Goal: Information Seeking & Learning: Find specific fact

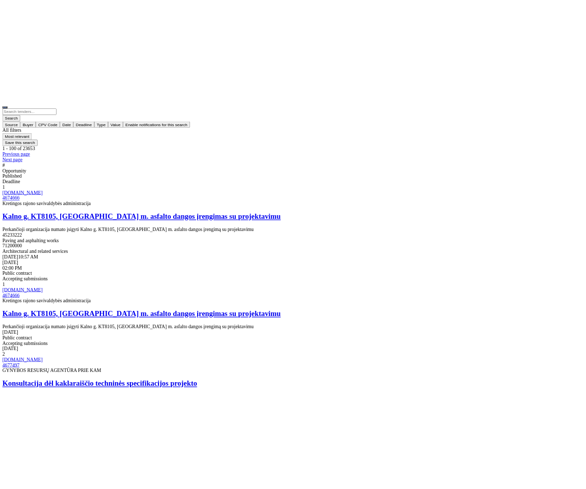
scroll to position [183, 0]
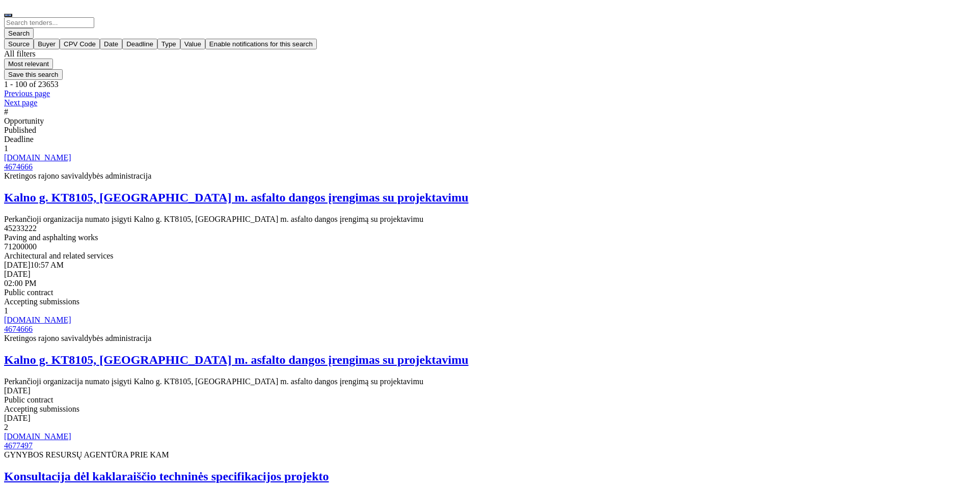
click at [30, 48] on div "button" at bounding box center [18, 48] width 21 height 0
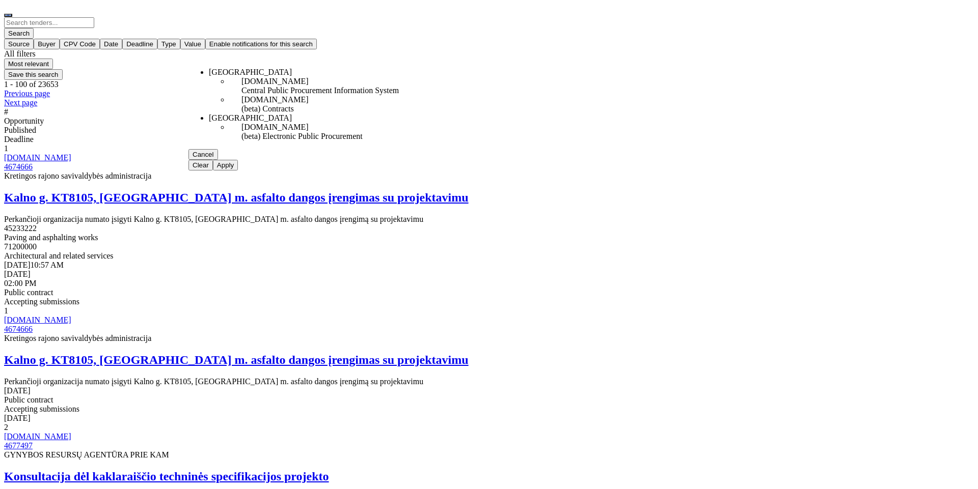
click at [241, 114] on div "eviesiejipirkimai.lt (beta) Contracts" at bounding box center [319, 104] width 157 height 18
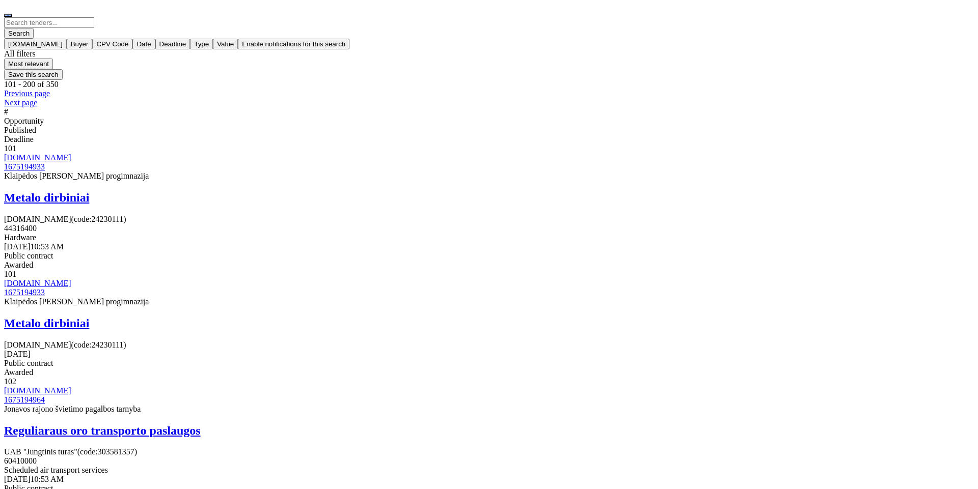
scroll to position [733, 0]
click at [778, 98] on div at bounding box center [488, 98] width 969 height 0
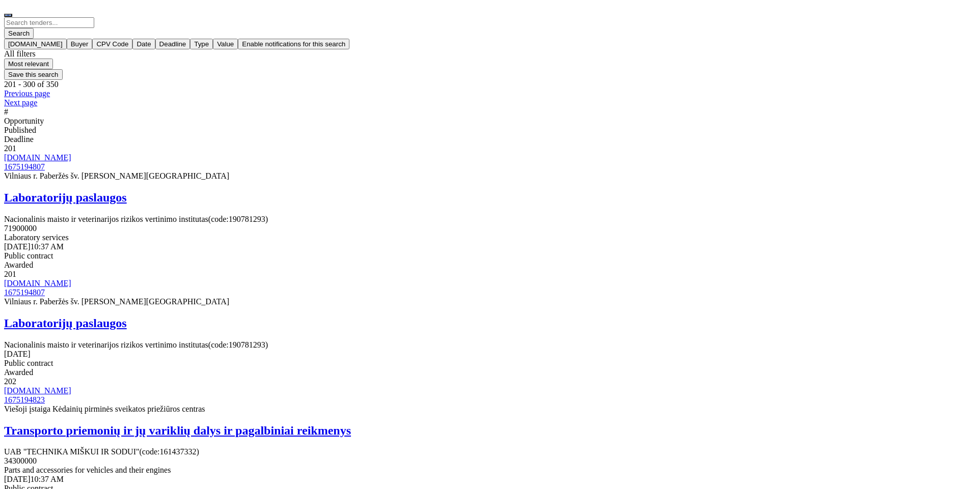
click at [778, 98] on div at bounding box center [488, 98] width 969 height 0
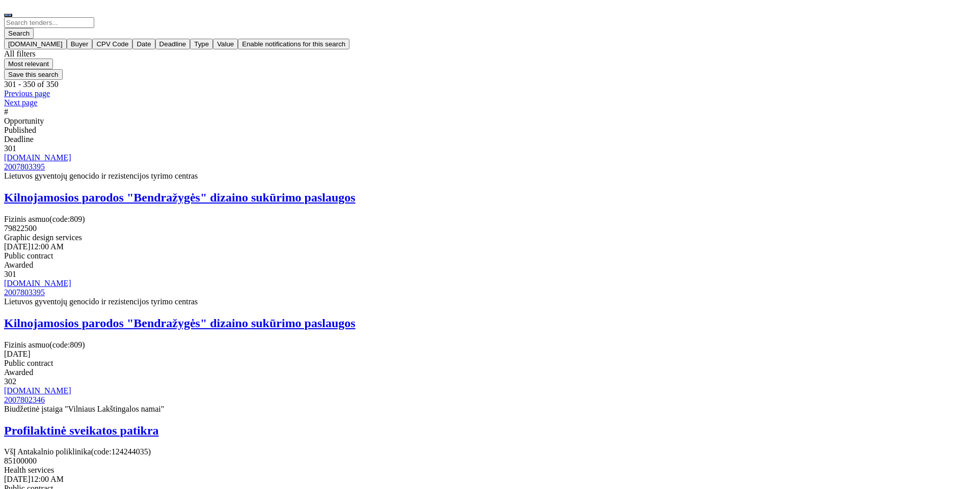
click at [778, 89] on div "Previous page Next page" at bounding box center [488, 98] width 969 height 18
click at [765, 89] on div at bounding box center [488, 89] width 969 height 0
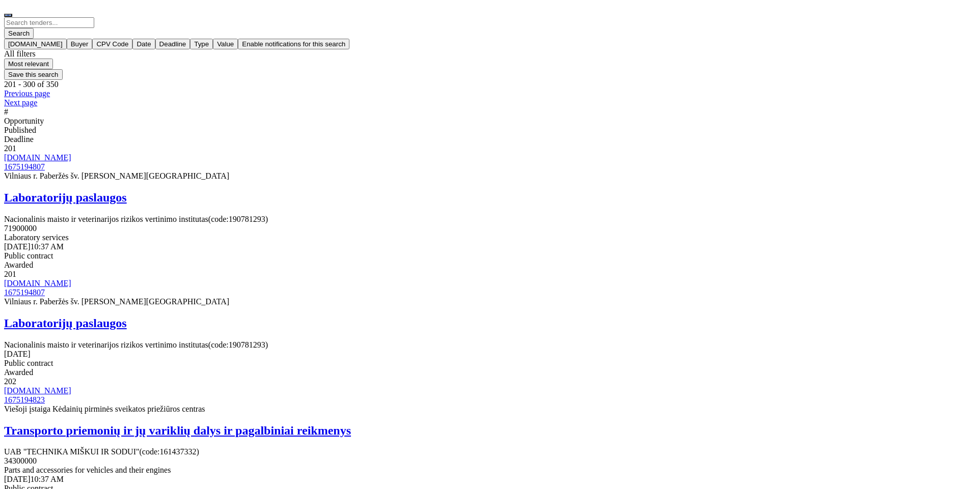
click at [765, 89] on div at bounding box center [488, 89] width 969 height 0
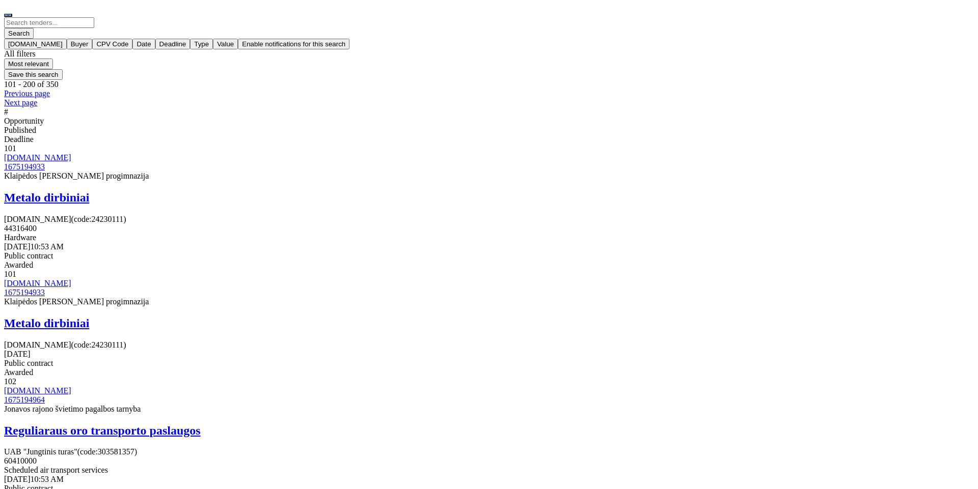
click at [765, 89] on div at bounding box center [488, 89] width 969 height 0
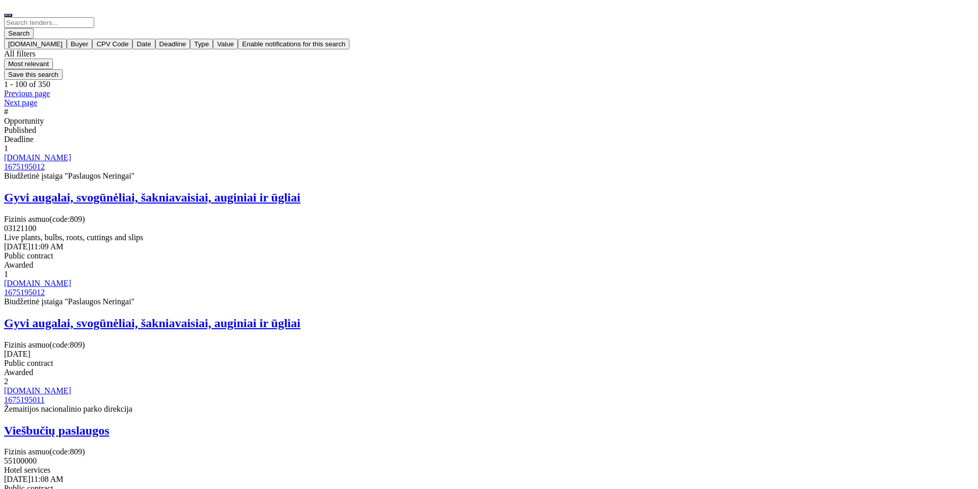
click at [765, 89] on div "Previous page Next page" at bounding box center [488, 98] width 969 height 18
click at [787, 98] on link "Next page" at bounding box center [488, 102] width 969 height 9
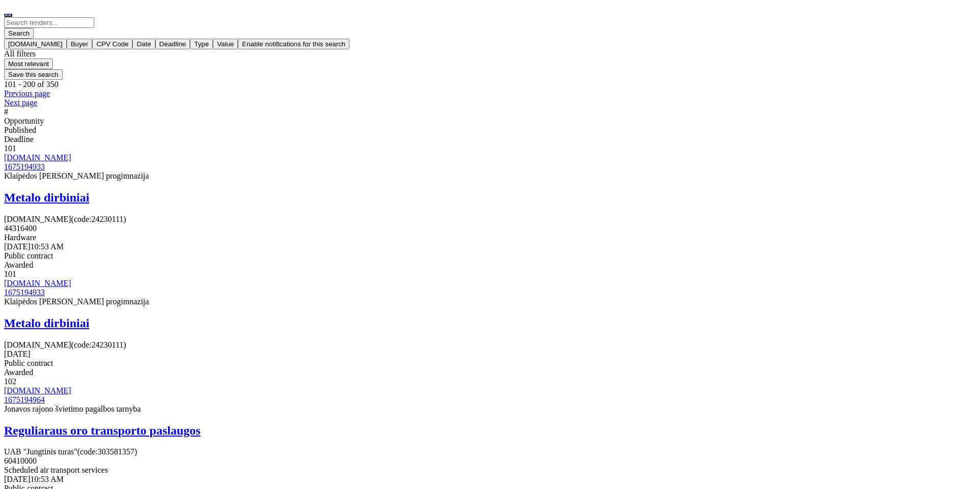
click at [783, 98] on div at bounding box center [488, 98] width 969 height 0
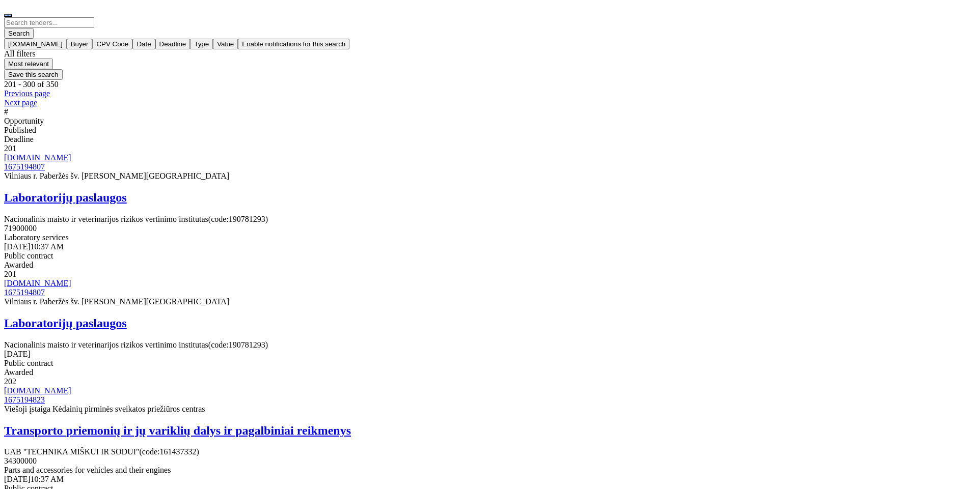
click at [783, 98] on div at bounding box center [488, 98] width 969 height 0
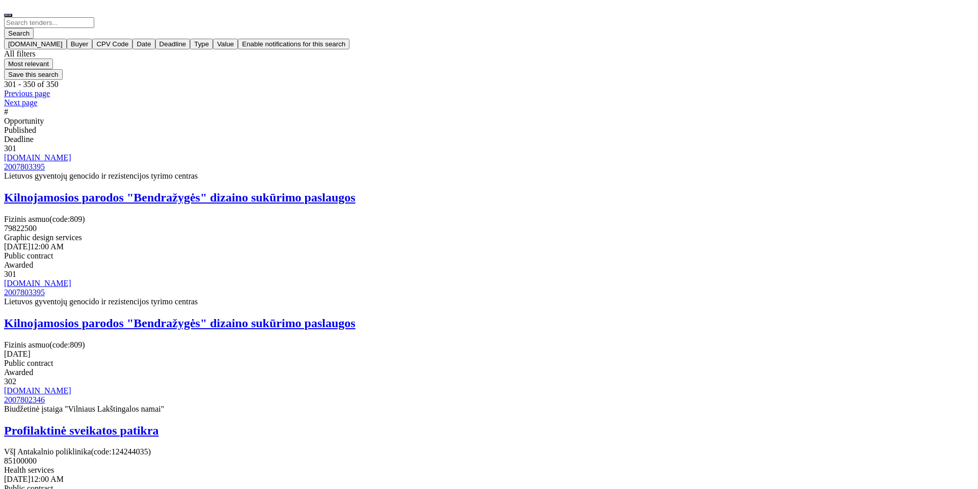
click at [761, 89] on div at bounding box center [488, 89] width 969 height 0
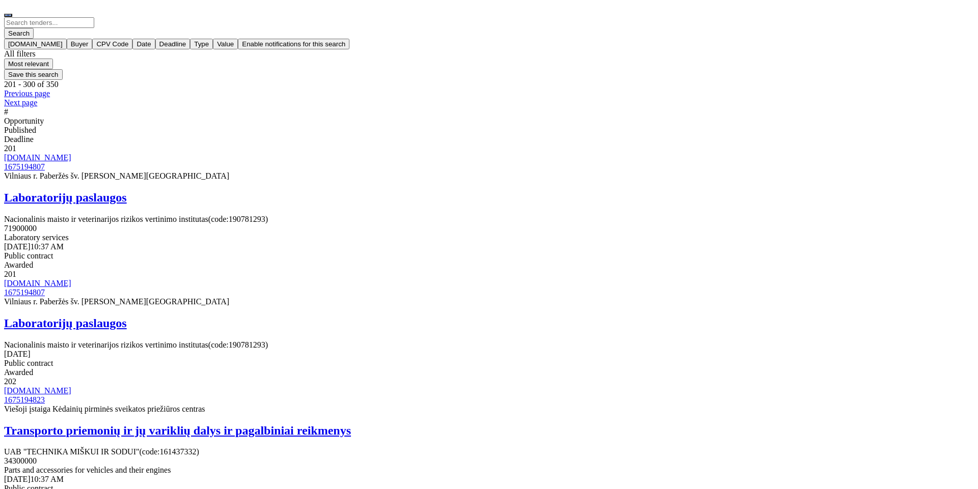
click at [761, 89] on div at bounding box center [488, 89] width 969 height 0
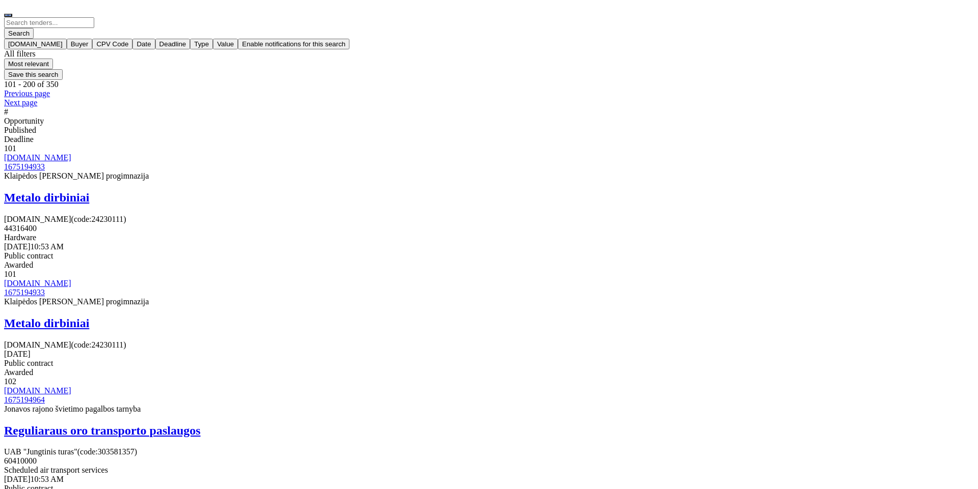
click at [761, 89] on div at bounding box center [488, 89] width 969 height 0
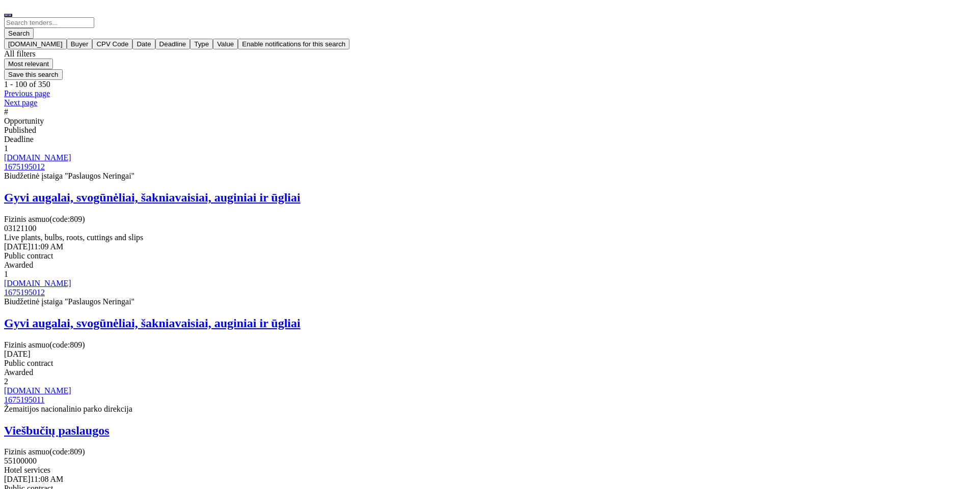
click at [761, 89] on div "Previous page Next page" at bounding box center [488, 98] width 969 height 18
click at [94, 28] on input "search" at bounding box center [49, 22] width 90 height 11
type input "paslaugos"
click button "Search" at bounding box center [19, 33] width 30 height 11
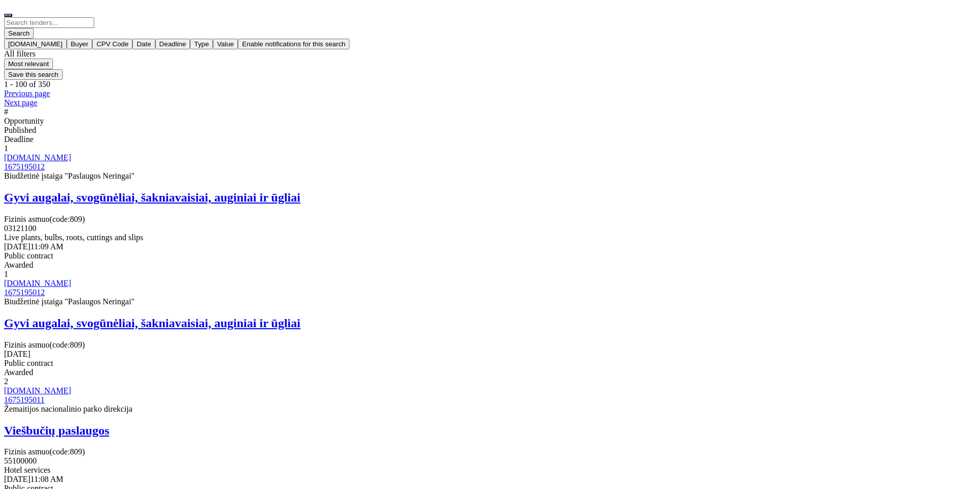
scroll to position [1100, 0]
click at [94, 28] on input "search" at bounding box center [49, 22] width 90 height 11
paste input "p"
type input "paslaugos"
click at [4, 28] on button "Search" at bounding box center [19, 33] width 30 height 11
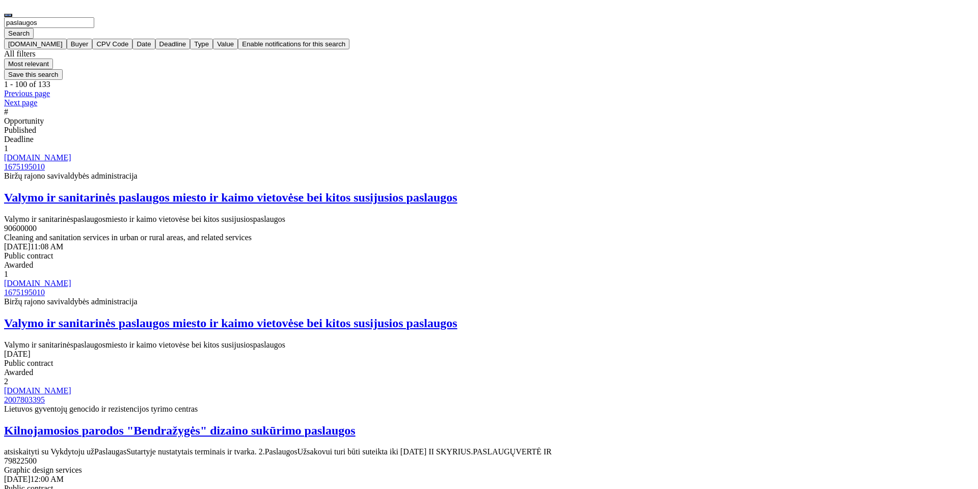
click at [419, 191] on h2 "Valymo ir sanitarinės paslaugos miesto ir kaimo vietovėse bei kitos susijusios …" at bounding box center [488, 198] width 969 height 14
click at [268, 162] on div "1675195010" at bounding box center [488, 166] width 969 height 9
